Goal: Check status: Check status

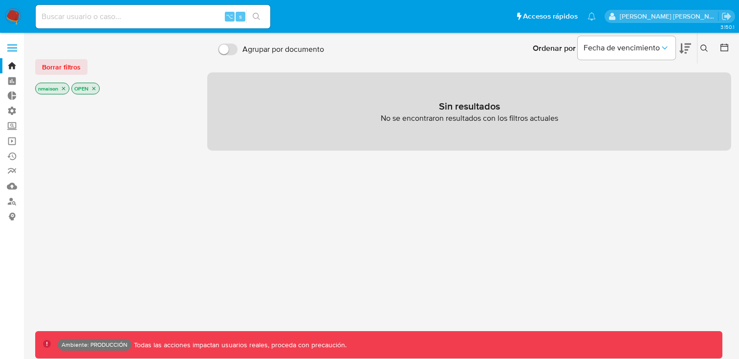
click at [179, 20] on input at bounding box center [153, 16] width 235 height 13
click at [197, 15] on input "5464" at bounding box center [153, 16] width 235 height 13
type input "546486284"
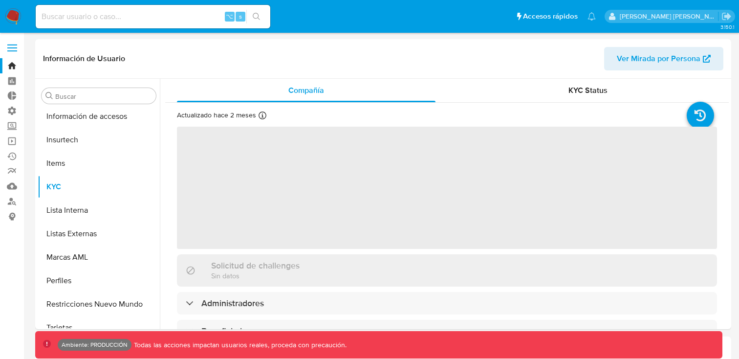
scroll to position [413, 0]
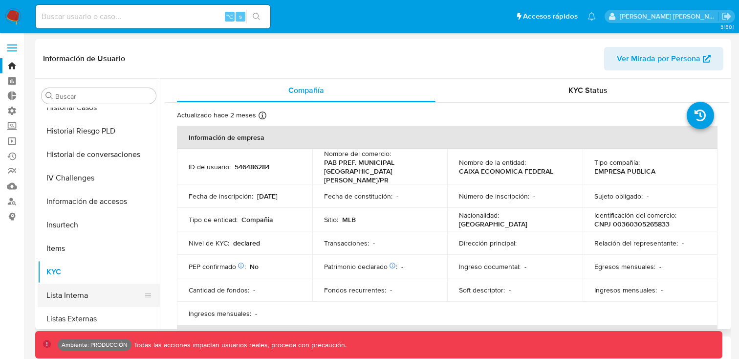
select select "10"
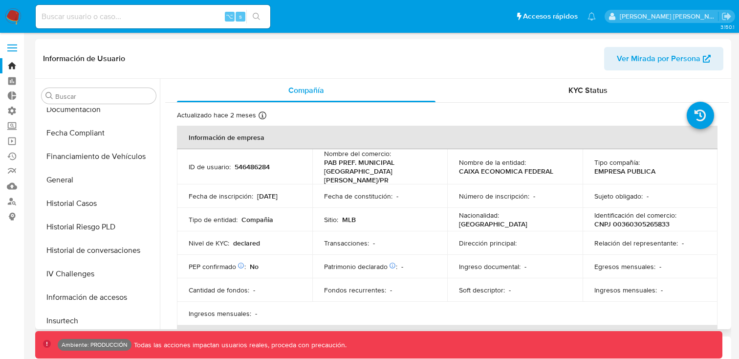
scroll to position [210, 0]
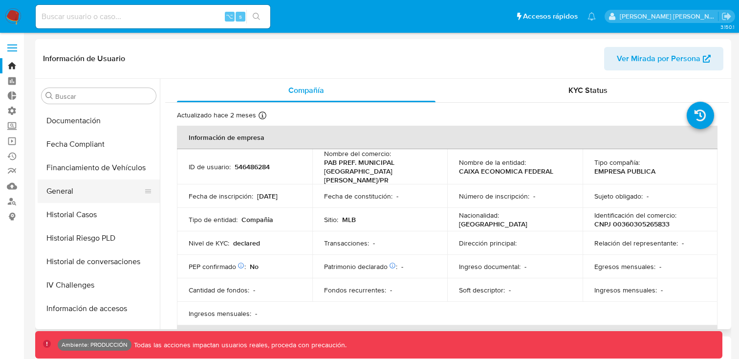
click at [84, 197] on button "General" at bounding box center [95, 190] width 114 height 23
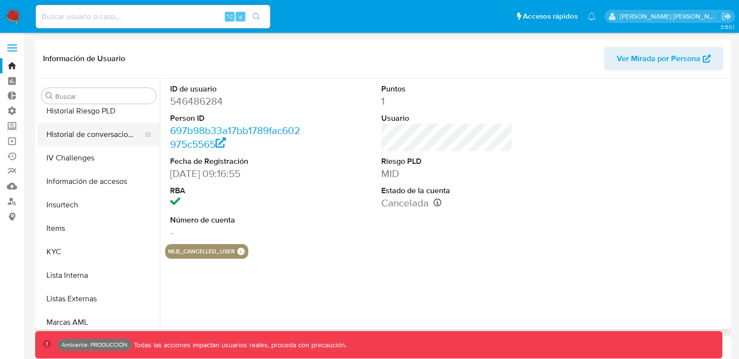
scroll to position [329, 0]
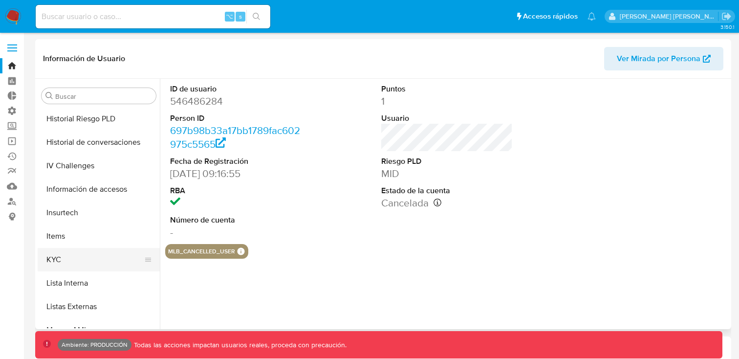
click at [109, 257] on button "KYC" at bounding box center [95, 259] width 114 height 23
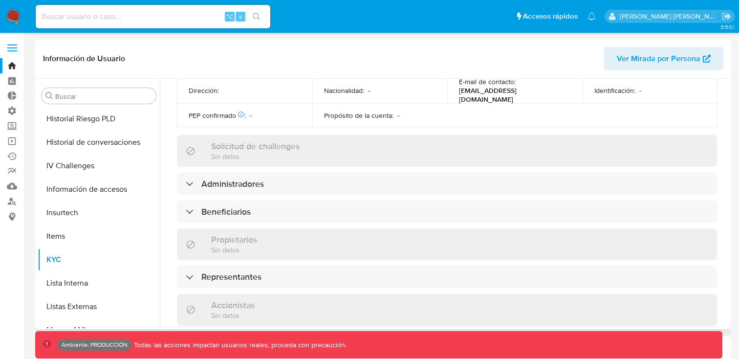
scroll to position [351, 0]
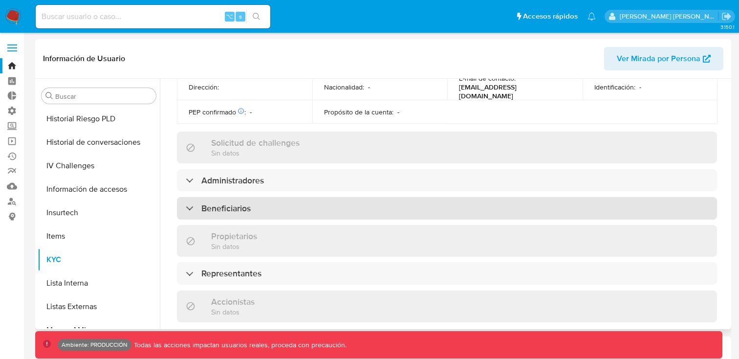
click at [186, 208] on div at bounding box center [186, 208] width 0 height 0
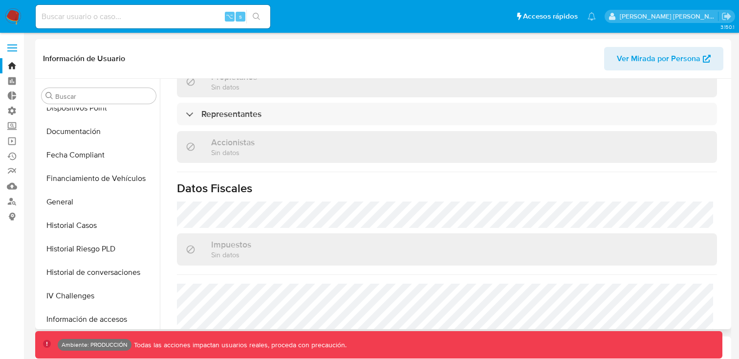
scroll to position [190, 0]
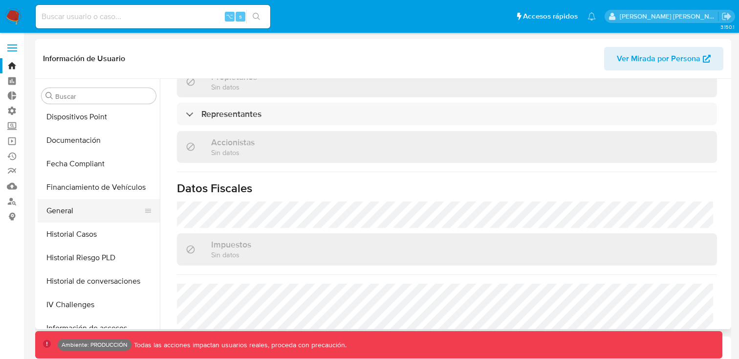
click at [84, 214] on button "General" at bounding box center [95, 210] width 114 height 23
